Goal: Task Accomplishment & Management: Complete application form

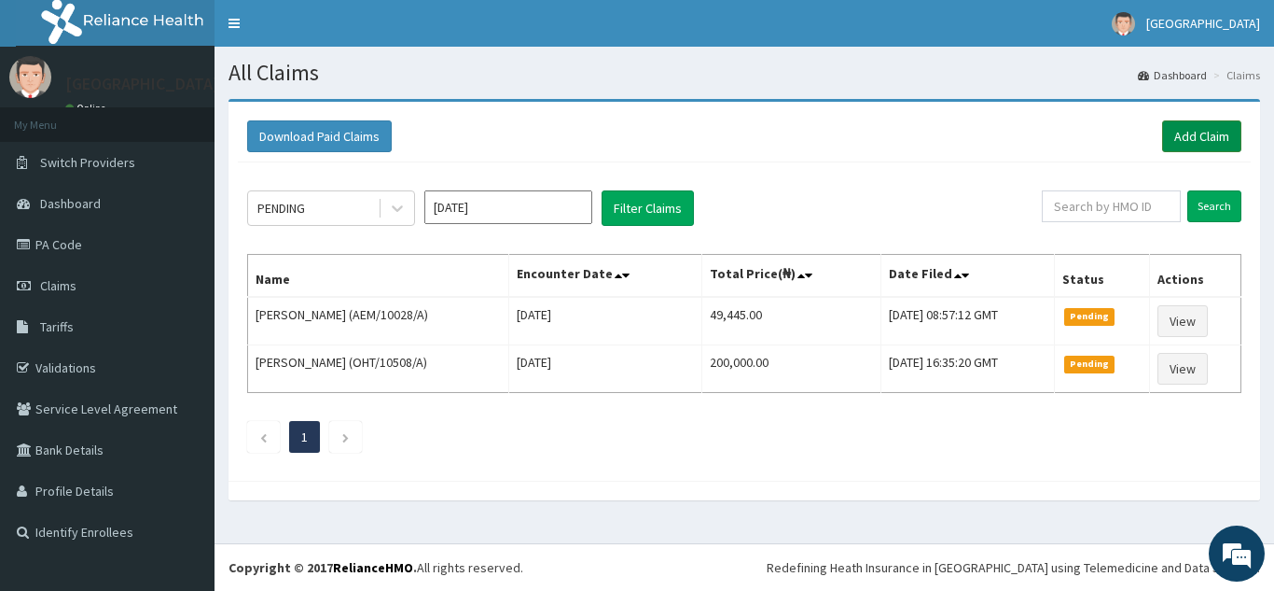
click at [1226, 132] on link "Add Claim" at bounding box center [1201, 136] width 79 height 32
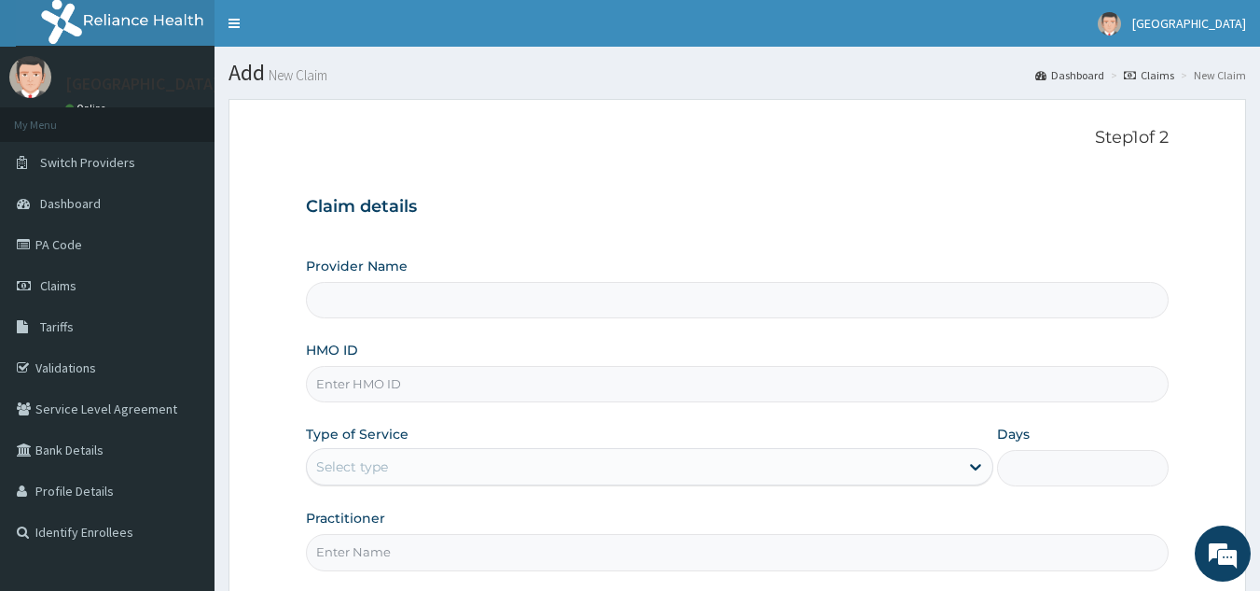
type input "[GEOGRAPHIC_DATA]"
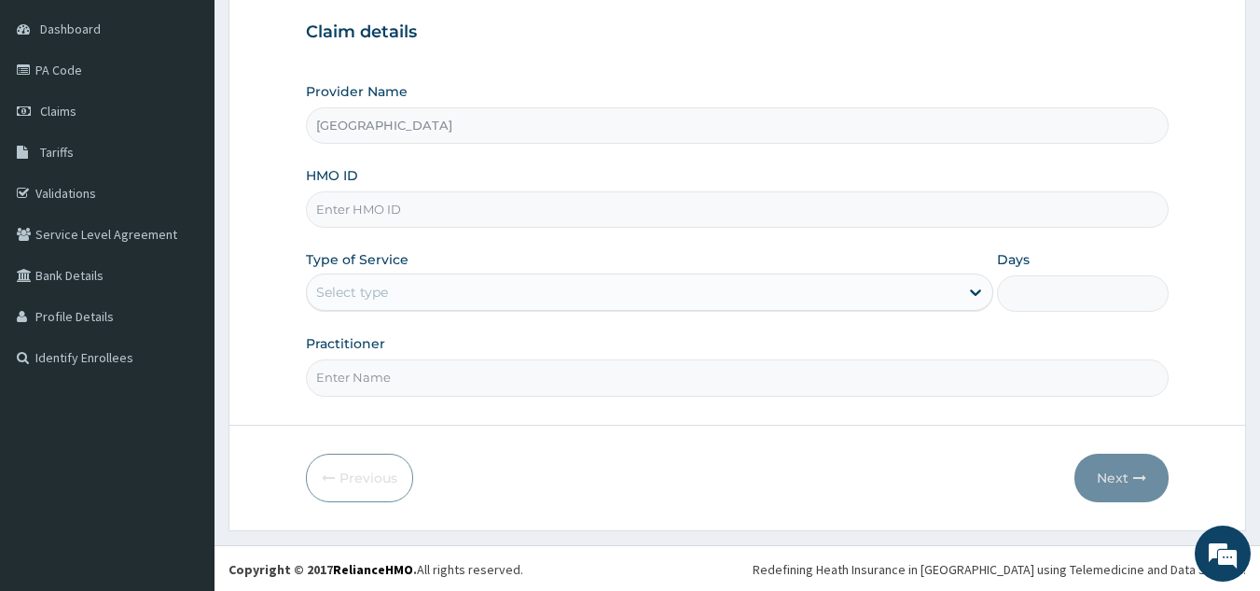
scroll to position [176, 0]
click at [72, 75] on link "PA Code" at bounding box center [107, 68] width 215 height 41
